Goal: Information Seeking & Learning: Learn about a topic

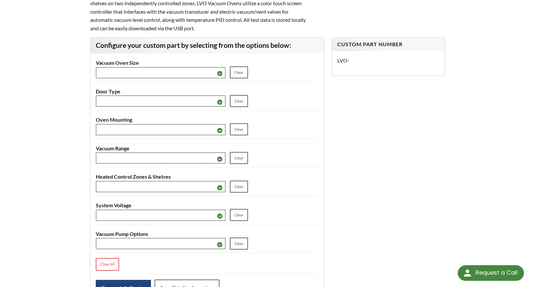
scroll to position [195, 0]
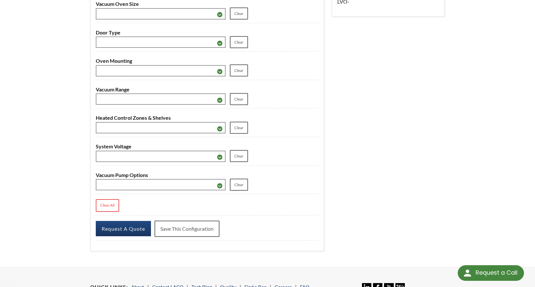
select select "Language Translate Widget"
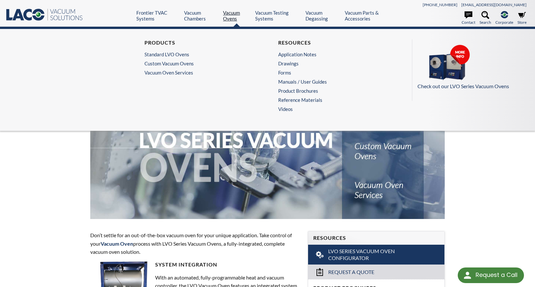
click at [233, 21] on link "Vacuum Ovens" at bounding box center [236, 16] width 27 height 12
click at [178, 57] on link "Standard LVO Ovens" at bounding box center [199, 54] width 109 height 6
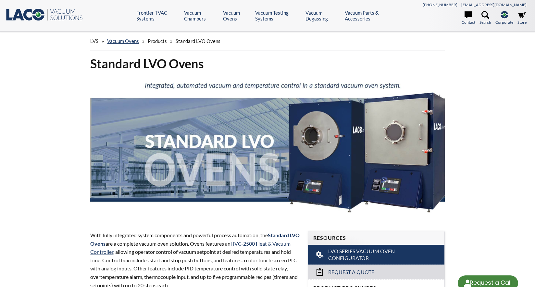
select select "Language Translate Widget"
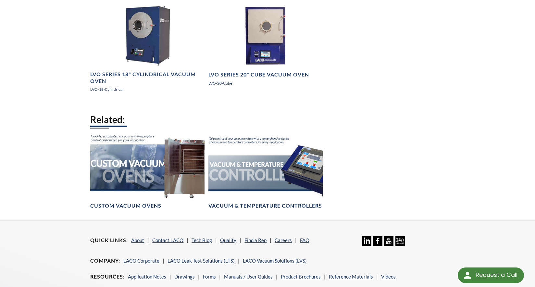
scroll to position [422, 0]
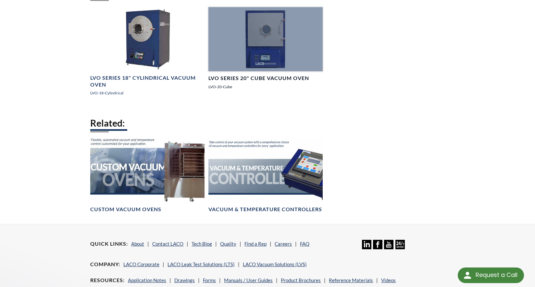
click at [263, 71] on div at bounding box center [266, 39] width 114 height 64
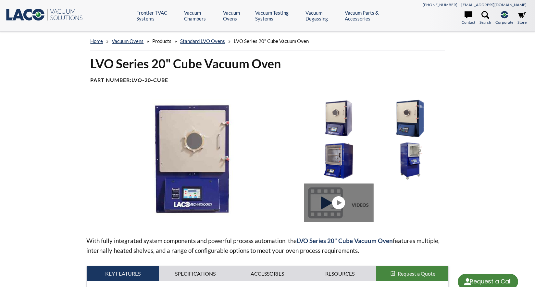
select select "Language Translate Widget"
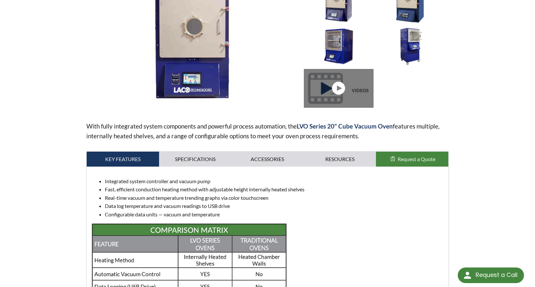
scroll to position [195, 0]
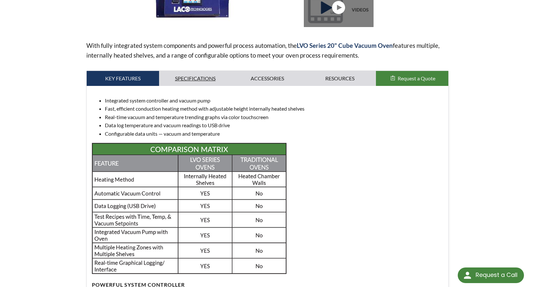
click at [205, 86] on link "Specifications" at bounding box center [195, 78] width 72 height 15
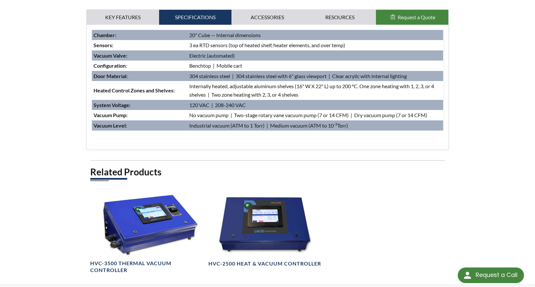
scroll to position [315, 0]
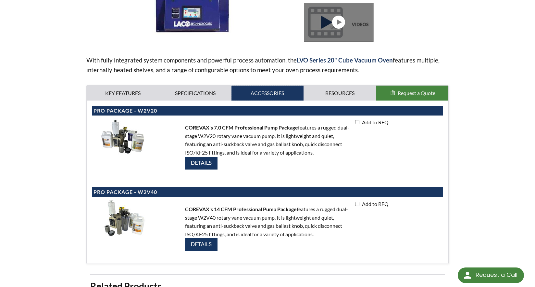
scroll to position [227, 0]
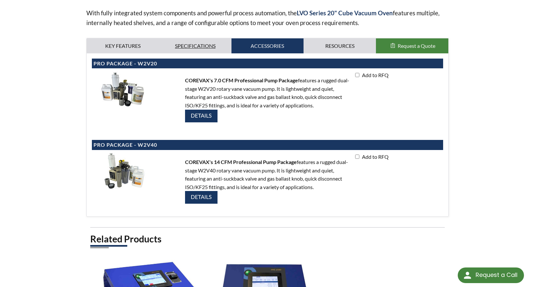
click at [190, 53] on link "Specifications" at bounding box center [195, 45] width 72 height 15
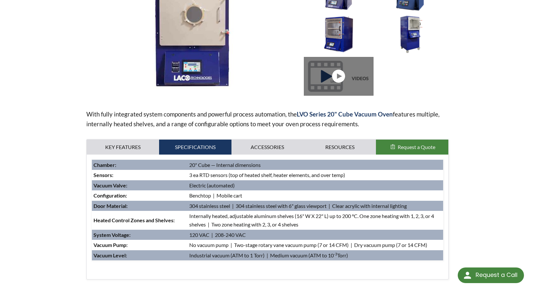
scroll to position [130, 0]
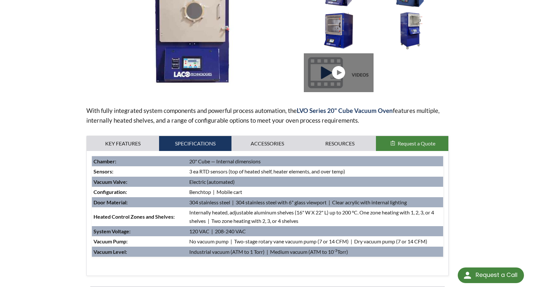
click at [347, 50] on img at bounding box center [338, 30] width 69 height 39
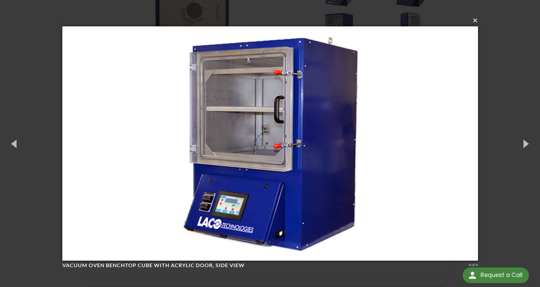
click at [476, 20] on button "×" at bounding box center [272, 20] width 416 height 14
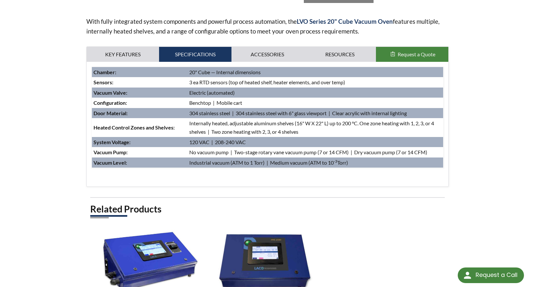
scroll to position [88, 0]
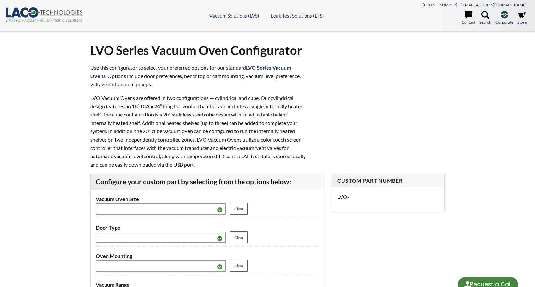
select select "Language Translate Widget"
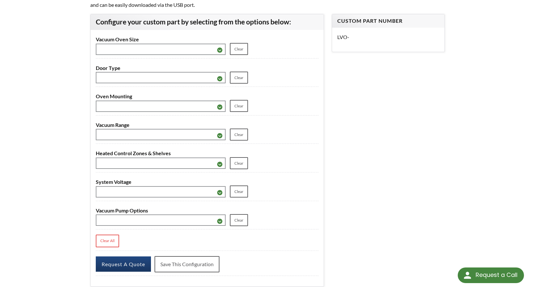
scroll to position [260, 0]
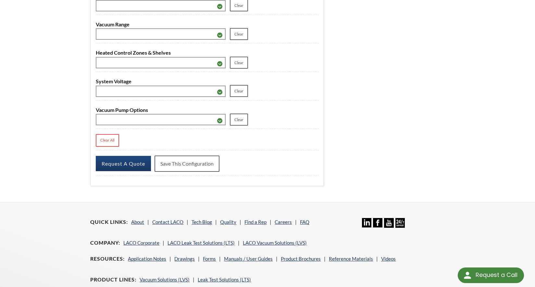
select select "**********"
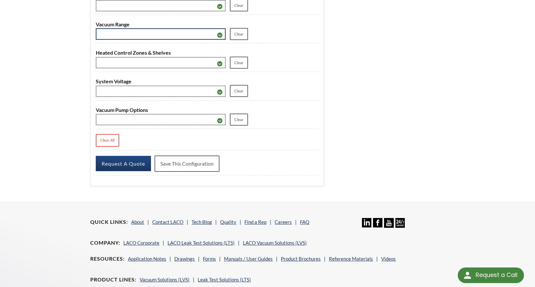
click at [226, 40] on select "**********" at bounding box center [161, 33] width 130 height 11
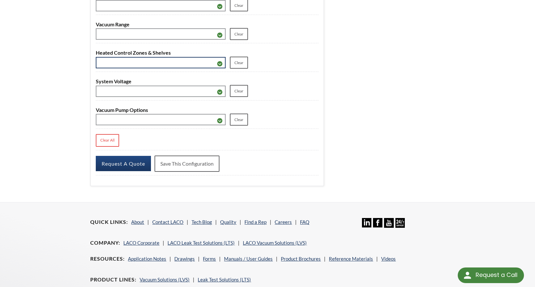
click at [226, 68] on select "**********" at bounding box center [161, 62] width 130 height 11
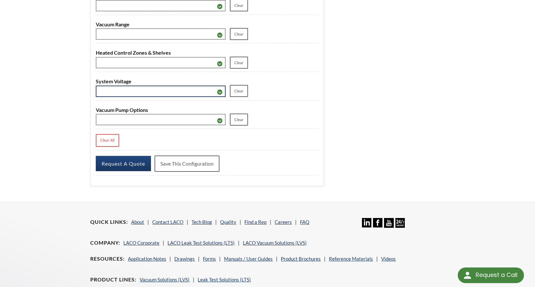
click at [226, 97] on select "**********" at bounding box center [161, 90] width 130 height 11
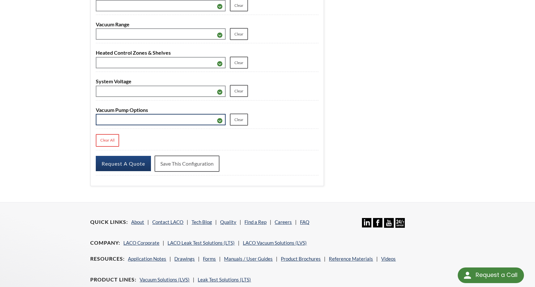
click at [226, 125] on select "**********" at bounding box center [161, 119] width 130 height 11
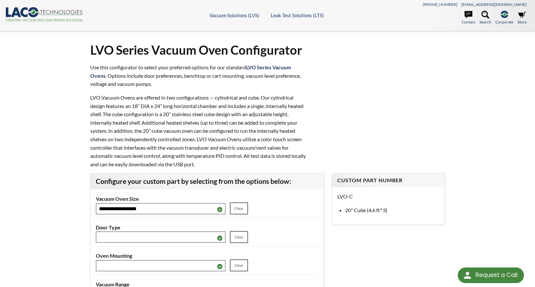
scroll to position [0, 0]
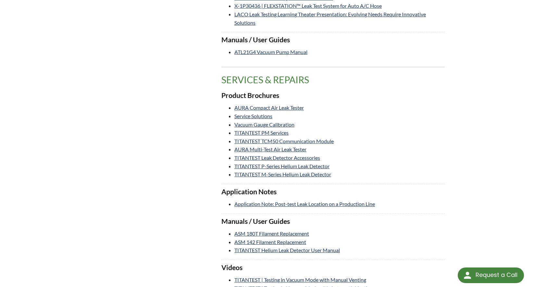
scroll to position [1202, 0]
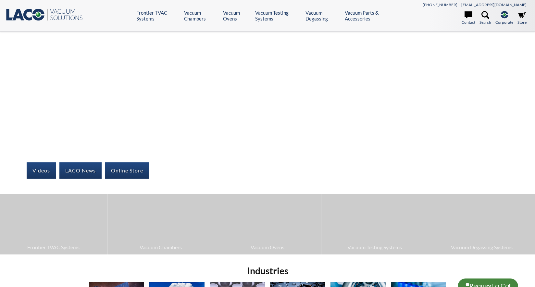
select select "Language Translate Widget"
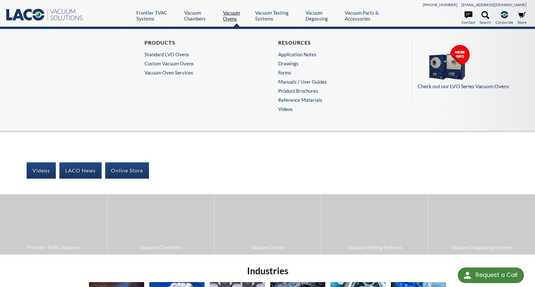
click at [231, 20] on link "Vacuum Ovens" at bounding box center [236, 16] width 27 height 12
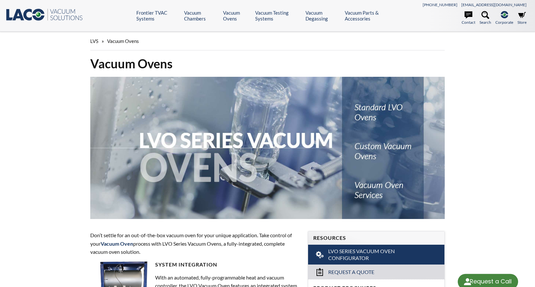
select select "Language Translate Widget"
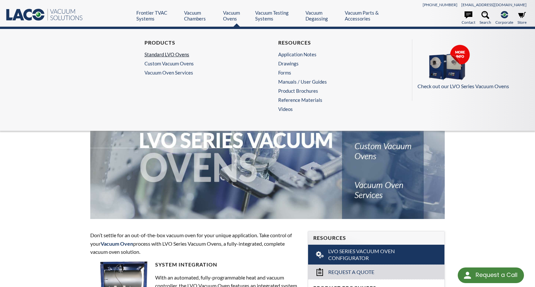
click at [193, 57] on link "Standard LVO Ovens" at bounding box center [199, 54] width 109 height 6
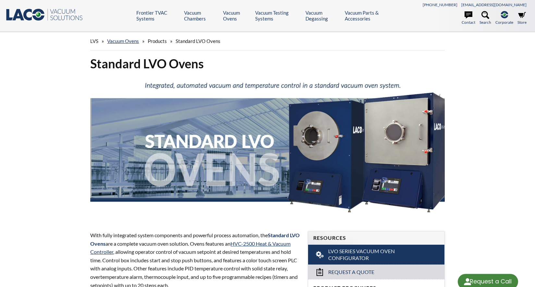
select select "Language Translate Widget"
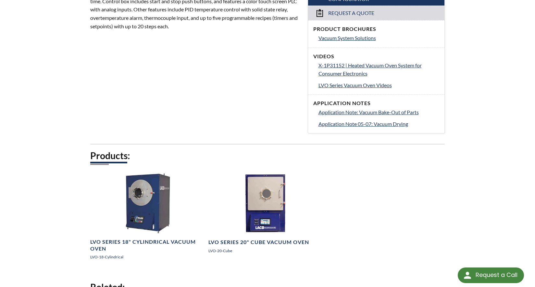
scroll to position [260, 0]
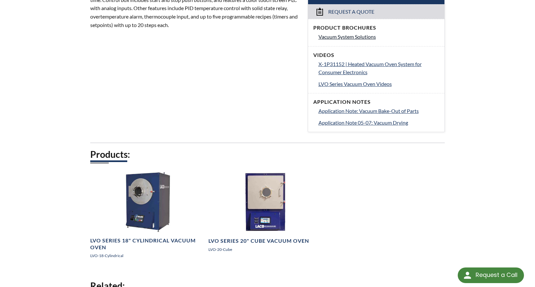
click at [348, 40] on span "Vacuum System Solutions" at bounding box center [347, 36] width 57 height 6
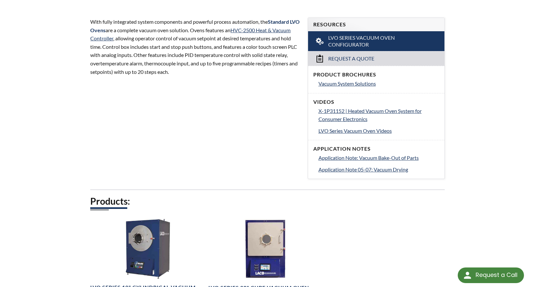
scroll to position [130, 0]
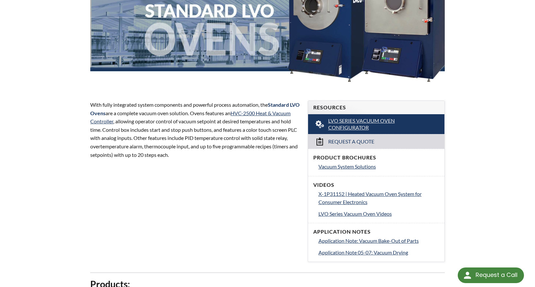
click at [379, 131] on span "LVO Series Vacuum Oven Configurator" at bounding box center [376, 124] width 97 height 14
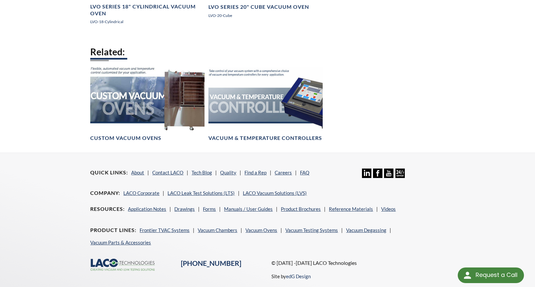
scroll to position [552, 0]
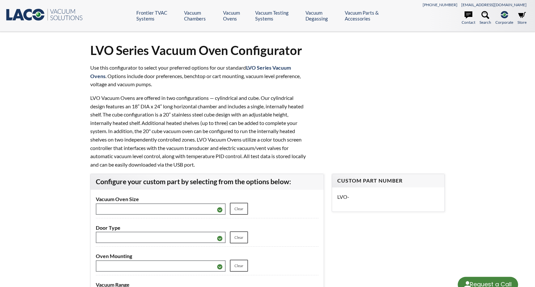
select select "Language Translate Widget"
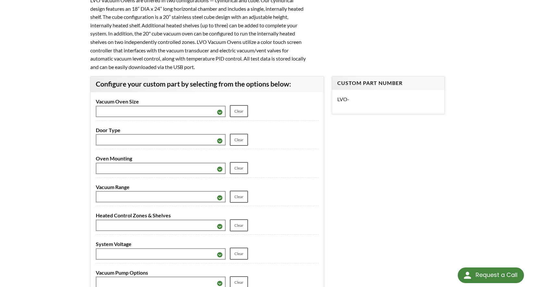
scroll to position [227, 0]
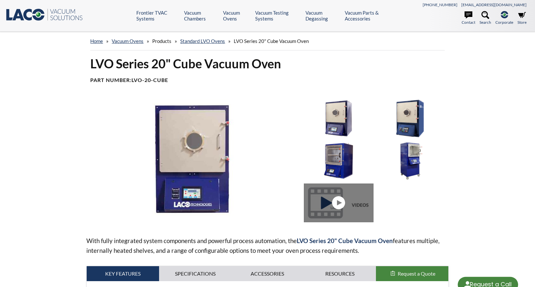
select select "Language Translate Widget"
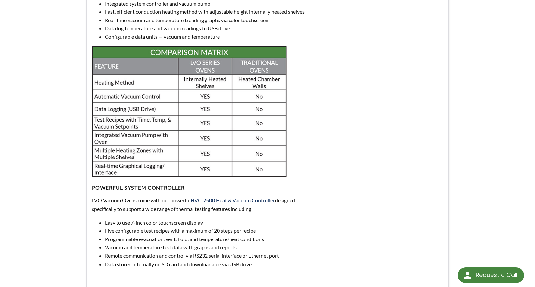
scroll to position [292, 0]
